Goal: Navigation & Orientation: Find specific page/section

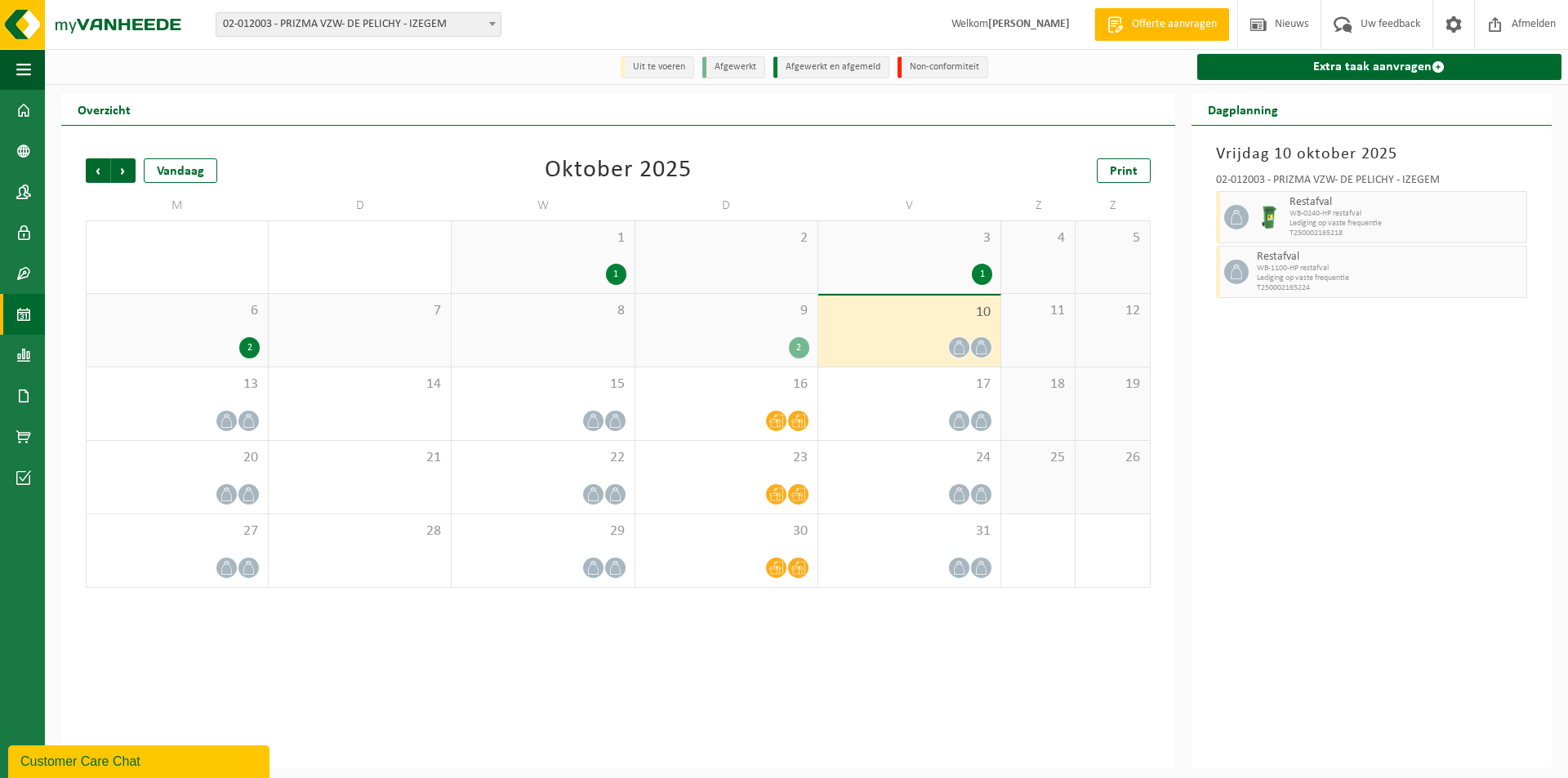
click at [198, 749] on button "Customer Care Chat" at bounding box center [139, 762] width 261 height 33
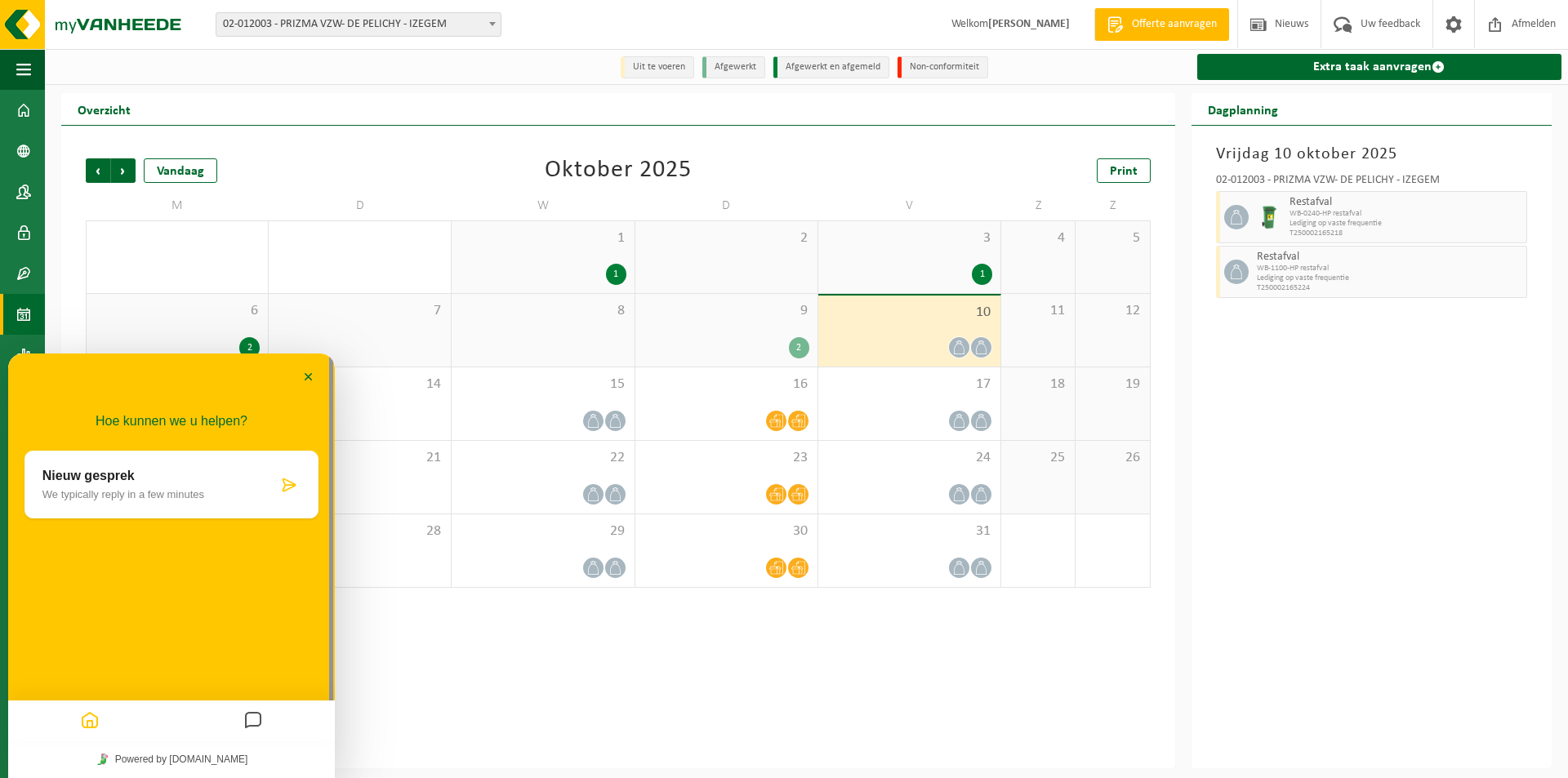
click at [933, 667] on div "Vorige Volgende Vandaag Oktober 2025 Print M D W D V Z Z 29 1 30 1 1 2 3 1 4 5 …" at bounding box center [618, 448] width 1113 height 643
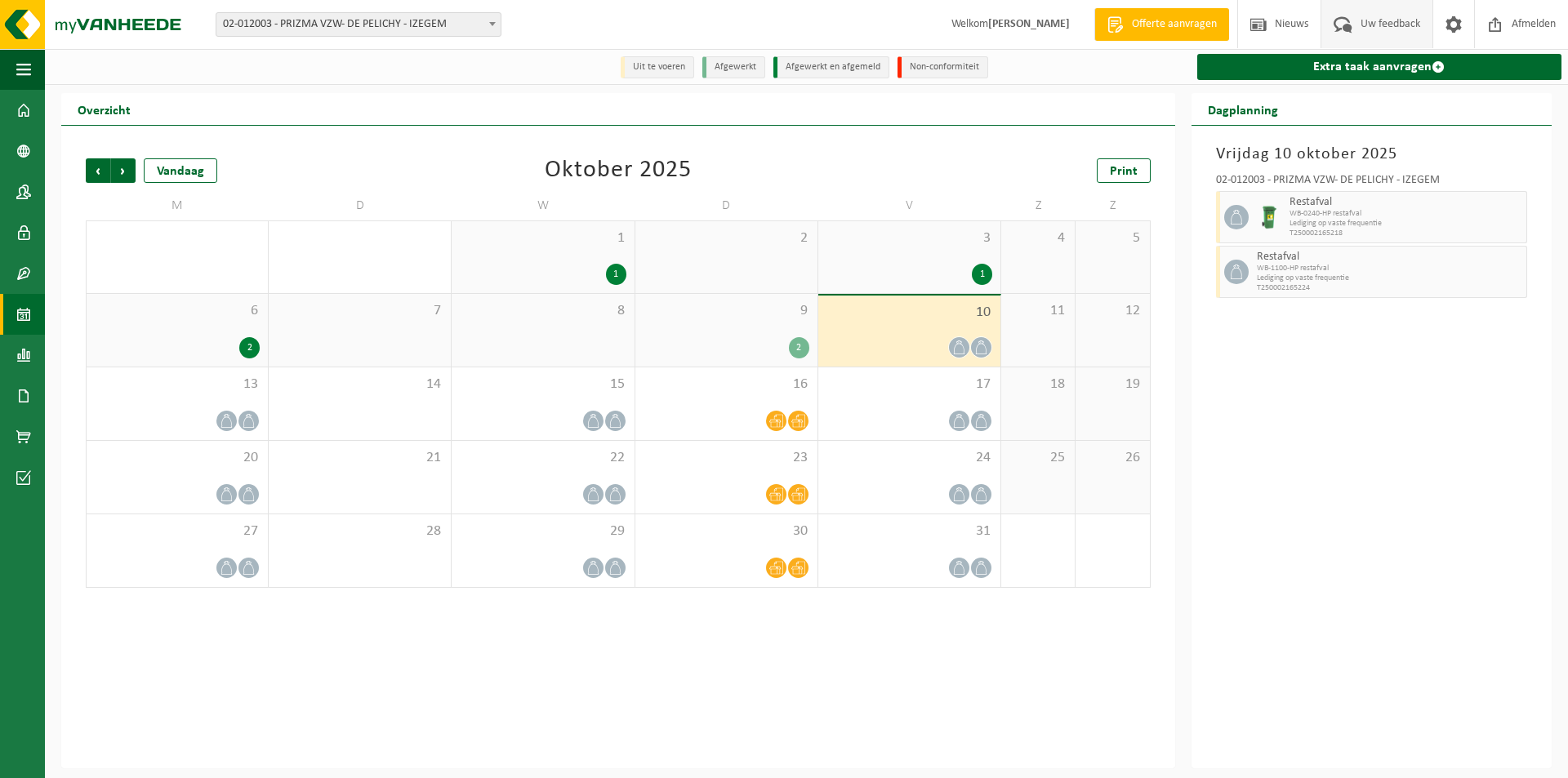
click at [1357, 26] on span "Uw feedback" at bounding box center [1390, 24] width 67 height 48
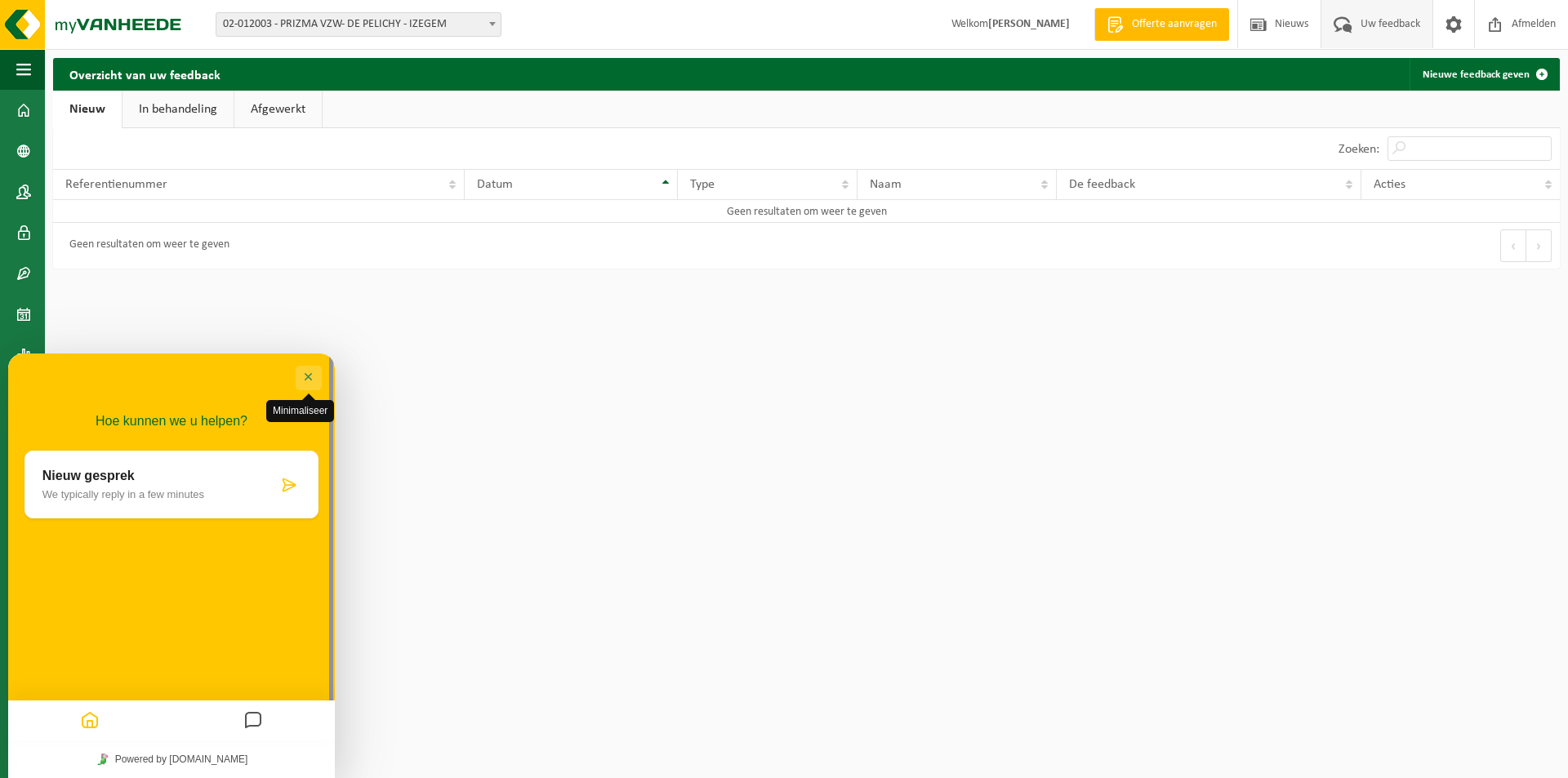
click at [313, 378] on button "Minimaliseer" at bounding box center [308, 378] width 26 height 25
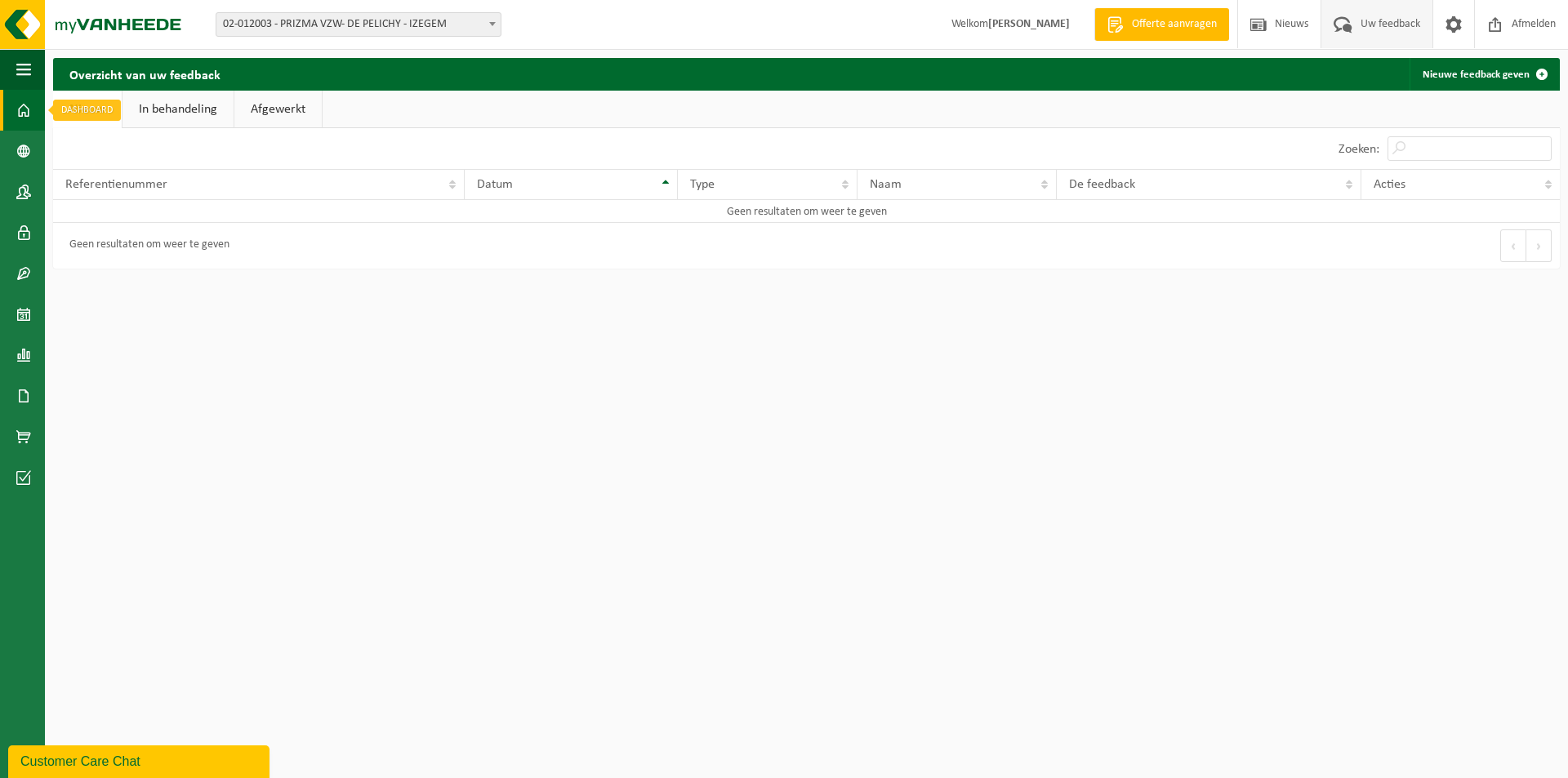
click at [26, 117] on span at bounding box center [23, 110] width 15 height 41
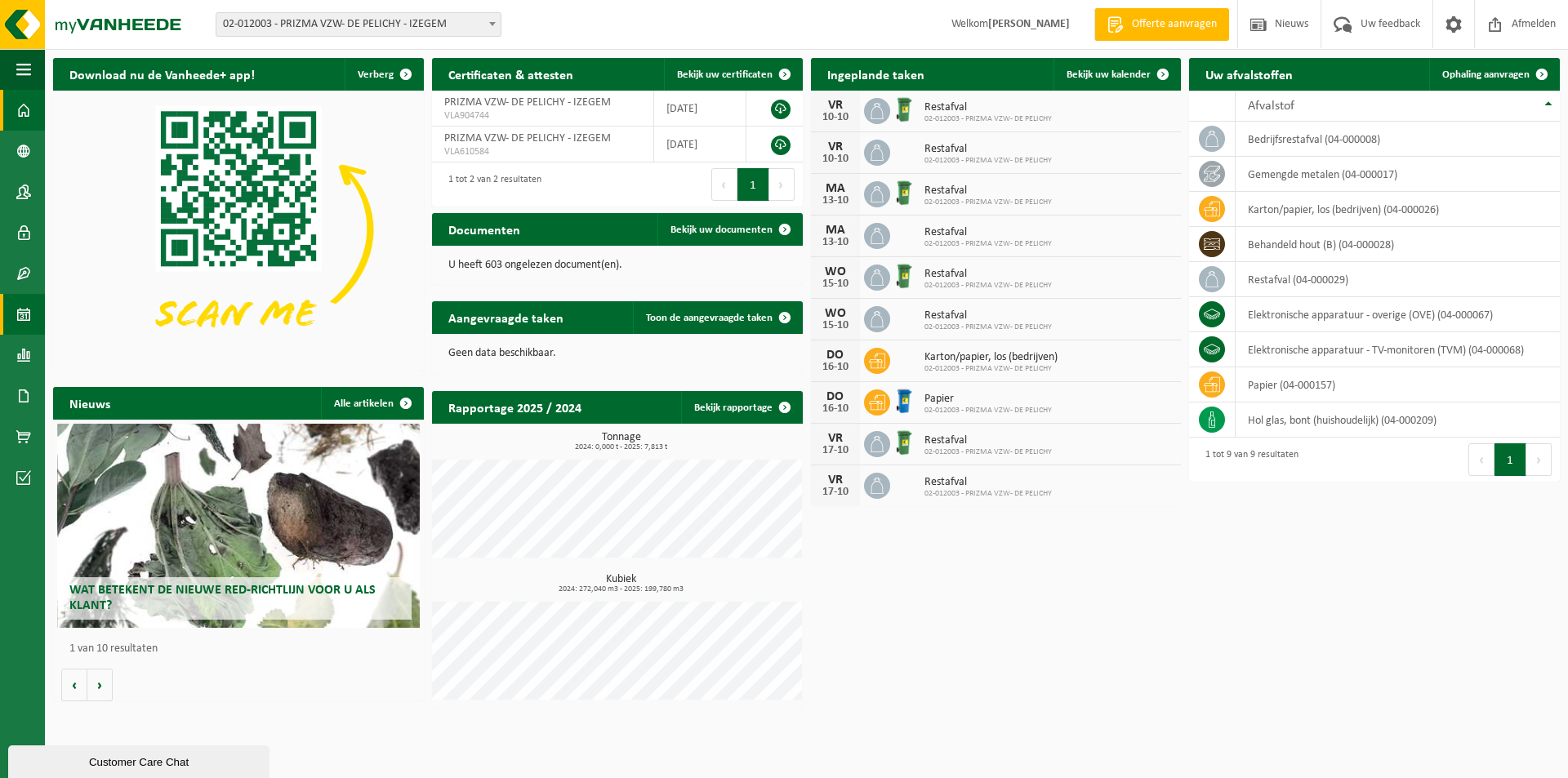
click at [23, 312] on span at bounding box center [23, 314] width 15 height 41
